Goal: Information Seeking & Learning: Learn about a topic

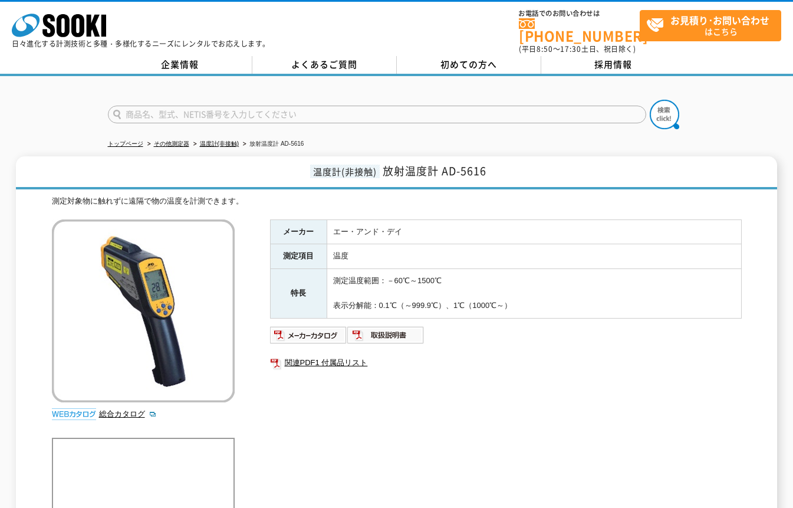
click at [761, 88] on div at bounding box center [396, 104] width 793 height 57
click at [608, 360] on link "関連PDF1 付属品リスト" at bounding box center [506, 362] width 472 height 15
drag, startPoint x: 333, startPoint y: 219, endPoint x: 553, endPoint y: 296, distance: 233.1
click at [553, 296] on tbody "メーカー エー・アンド・デイ 測定項目 温度 特長 測定温度範囲：－60℃～1500℃ 表示分解能：0.1℃（～999.9℃）、1℃（1000℃～）" at bounding box center [505, 268] width 471 height 98
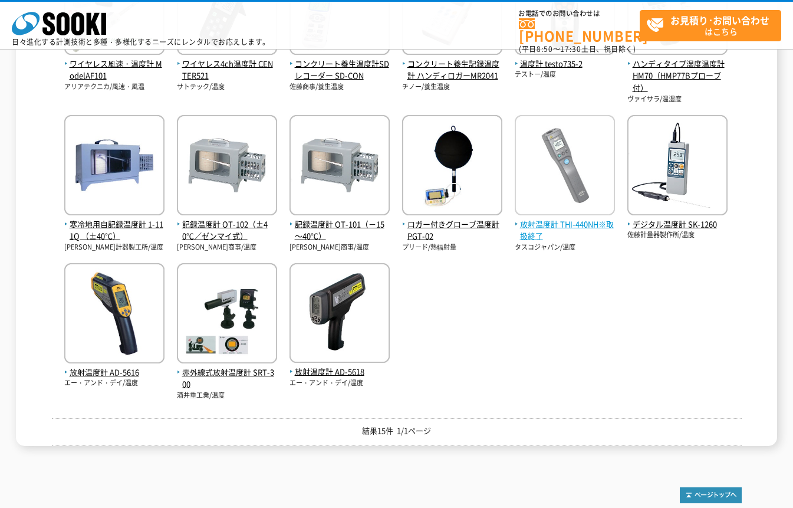
click at [561, 180] on img at bounding box center [565, 166] width 100 height 103
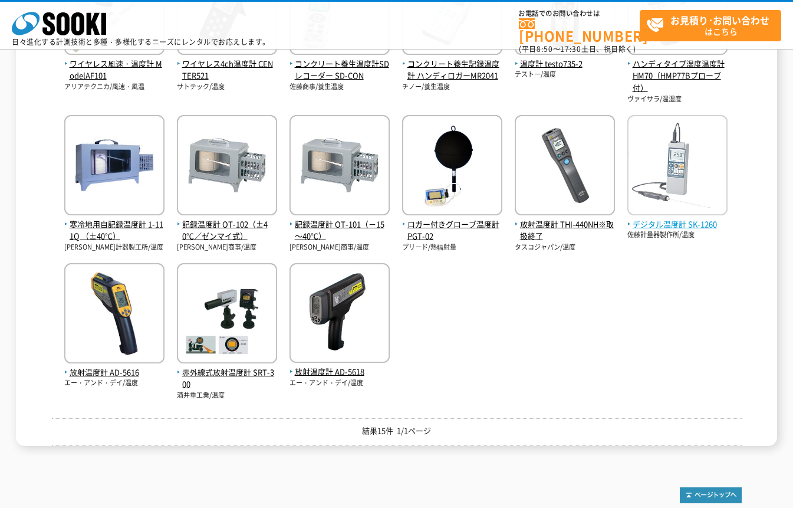
click at [674, 157] on img at bounding box center [677, 166] width 100 height 103
click at [528, 317] on div "ワイヤレス風速・温度計 ModelAF101 アリアテクニカ/風速・風温 ワイヤレス4ch温度計 CENTER521 サトテック/温度" at bounding box center [397, 172] width 690 height 456
